Goal: Find specific page/section: Find specific page/section

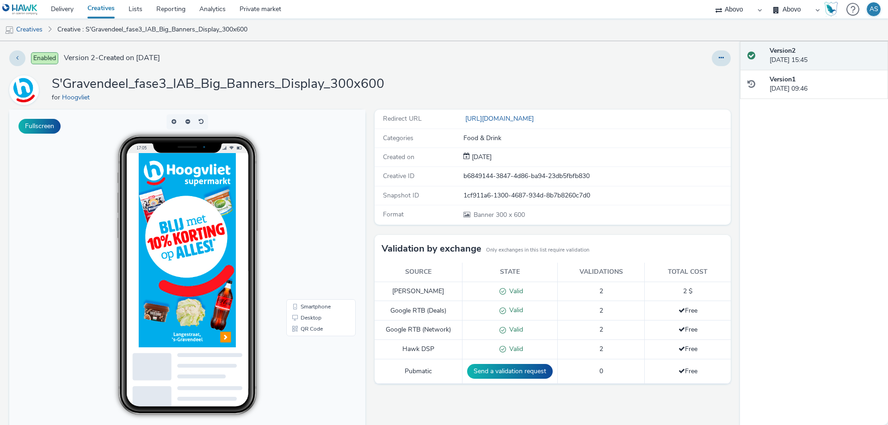
click at [92, 157] on div "17:05" at bounding box center [187, 275] width 191 height 280
click at [37, 33] on link "Creatives" at bounding box center [23, 29] width 47 height 22
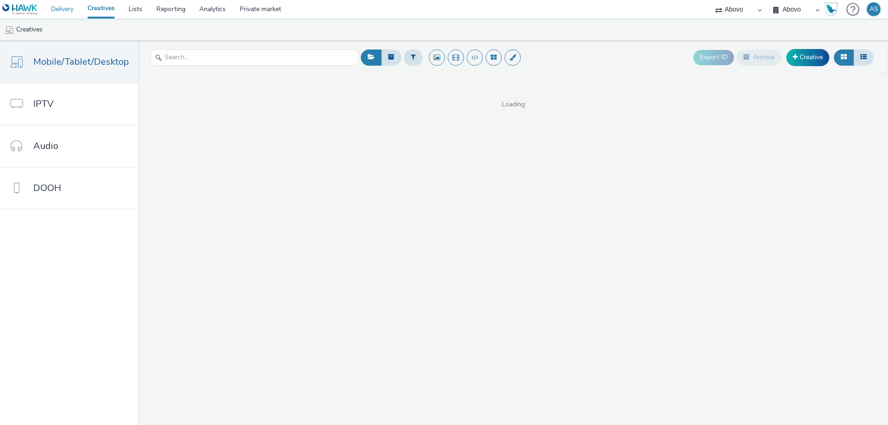
click at [60, 5] on link "Delivery" at bounding box center [62, 9] width 37 height 18
